Goal: Navigation & Orientation: Find specific page/section

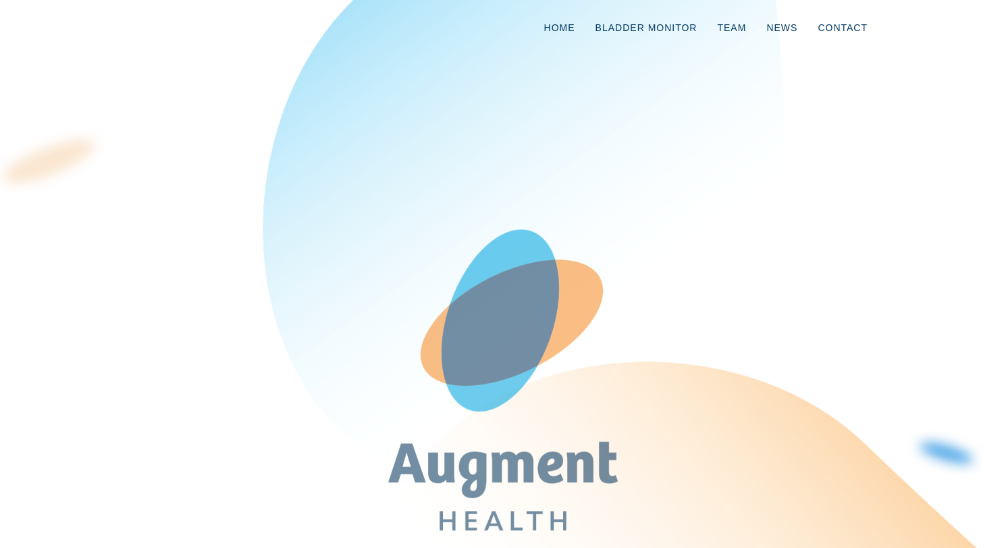
click at [349, 263] on h1 at bounding box center [503, 251] width 750 height 301
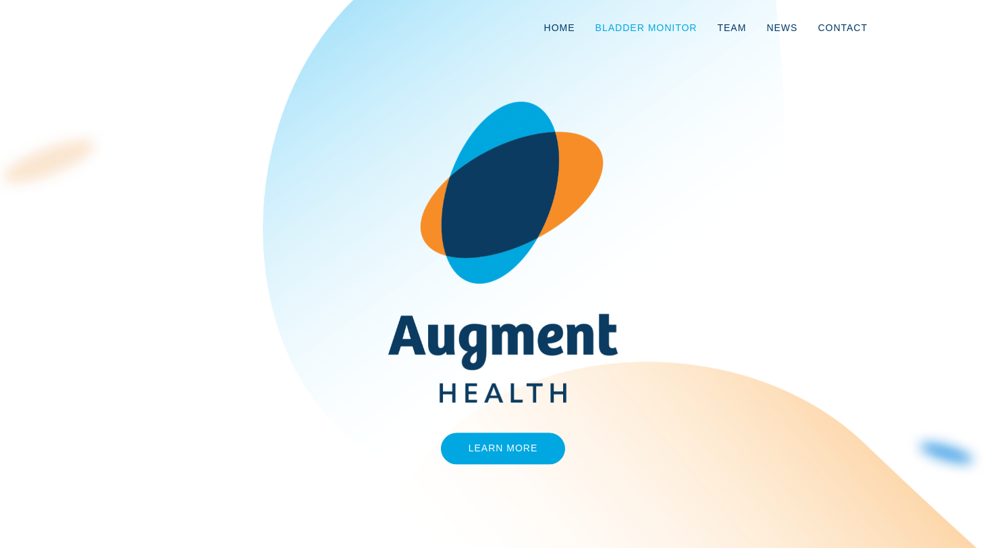
click at [656, 28] on link "Bladder Monitor" at bounding box center [647, 27] width 122 height 45
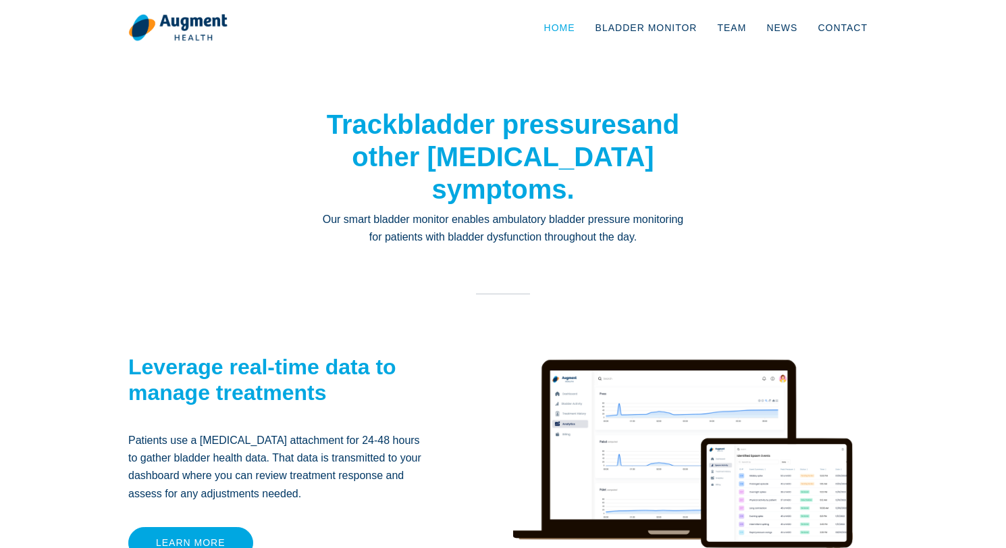
click at [569, 30] on link "Home" at bounding box center [559, 27] width 51 height 45
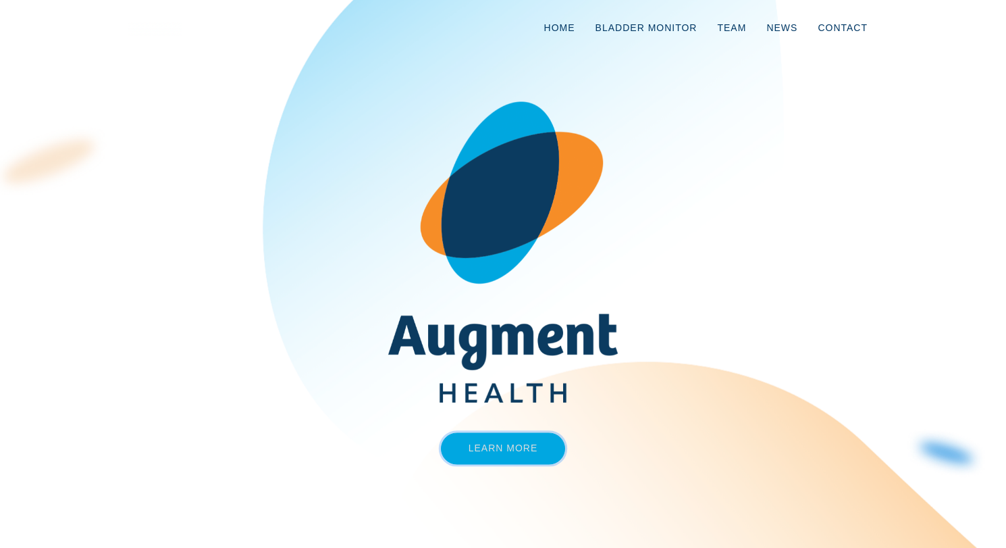
click at [516, 452] on link "Learn More" at bounding box center [503, 448] width 125 height 32
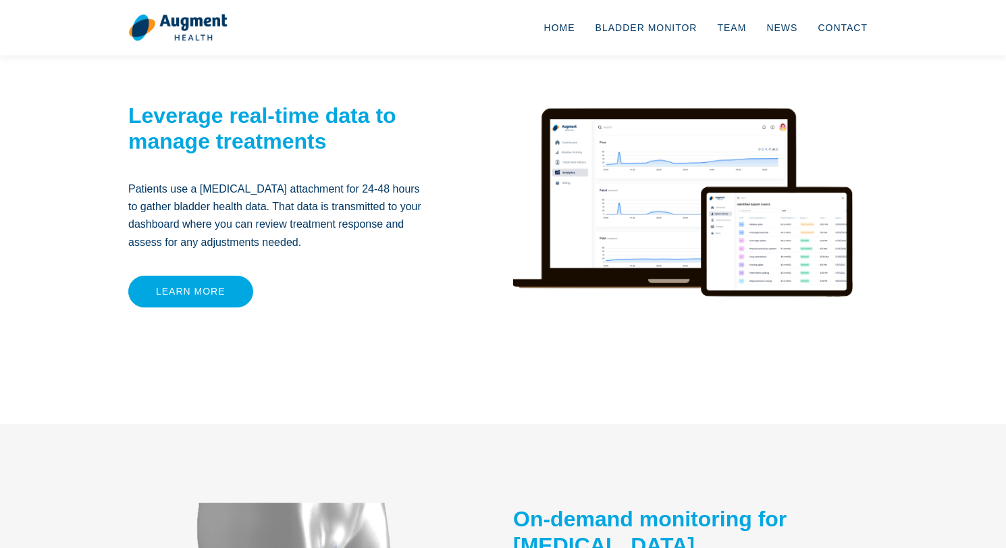
scroll to position [372, 0]
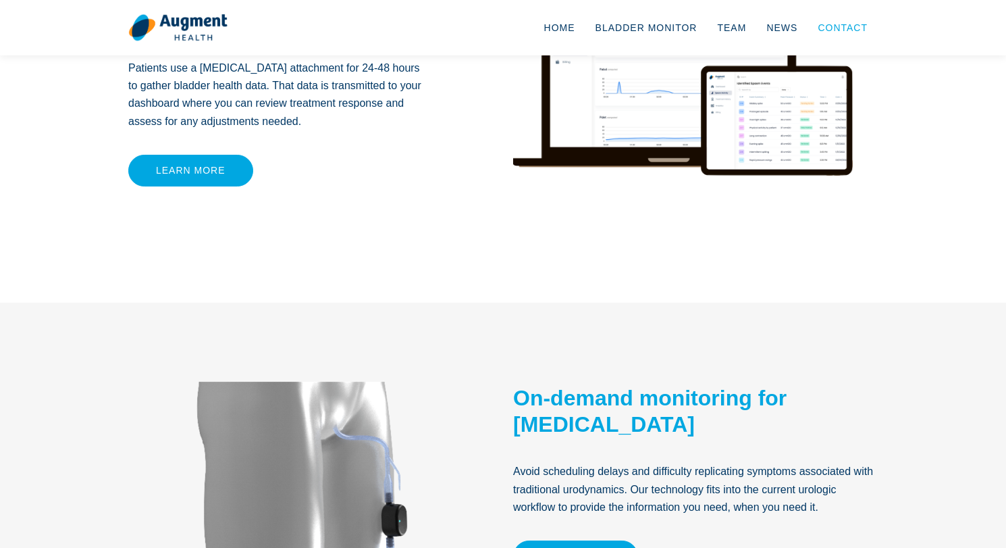
click at [856, 34] on link "Contact" at bounding box center [843, 27] width 70 height 45
